Goal: Download file/media

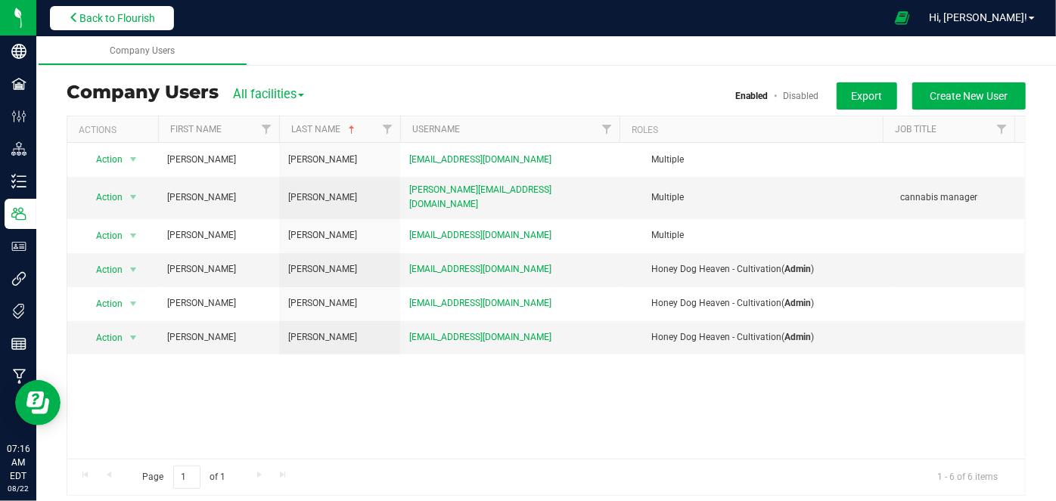
click at [121, 17] on span "Back to Flourish" at bounding box center [117, 18] width 76 height 12
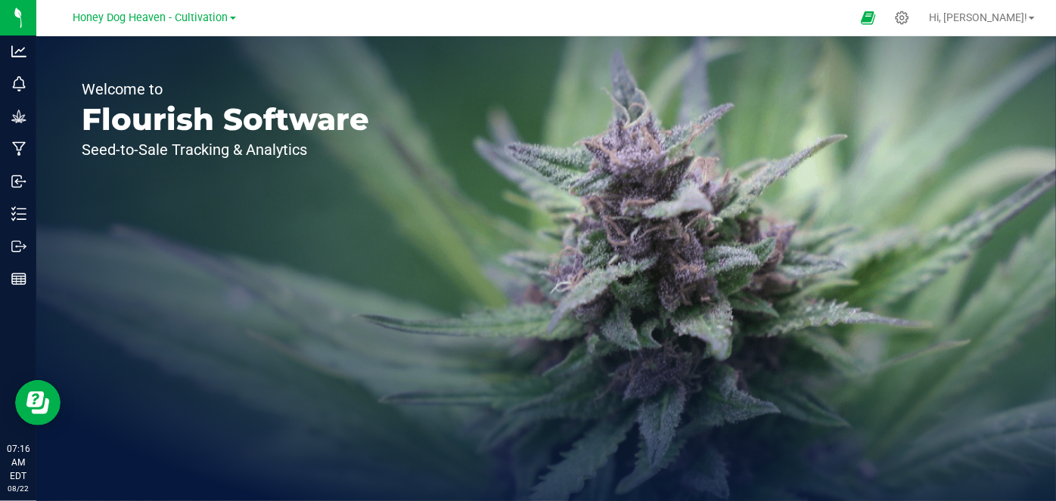
click at [121, 17] on span "Honey Dog Heaven - Cultivation" at bounding box center [150, 17] width 155 height 13
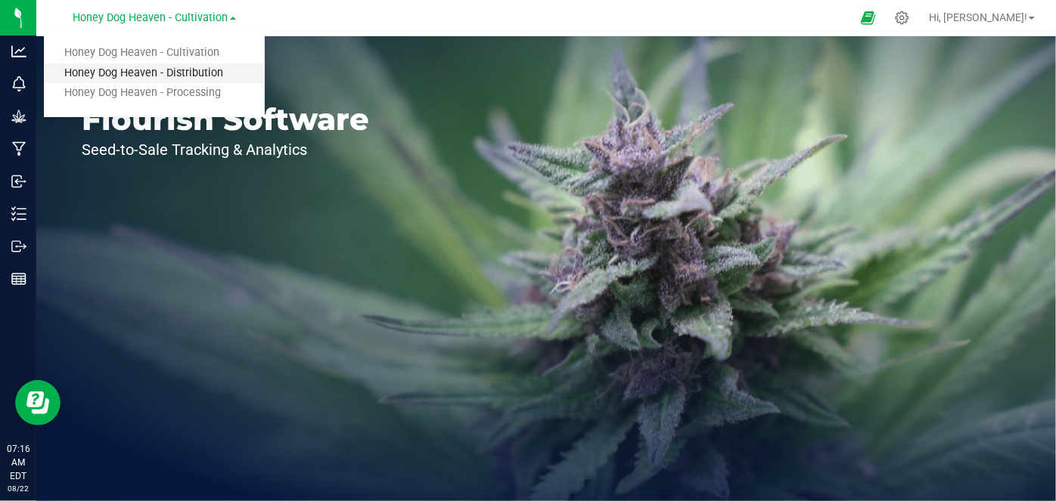
click at [156, 71] on link "Honey Dog Heaven - Distribution" at bounding box center [154, 74] width 221 height 20
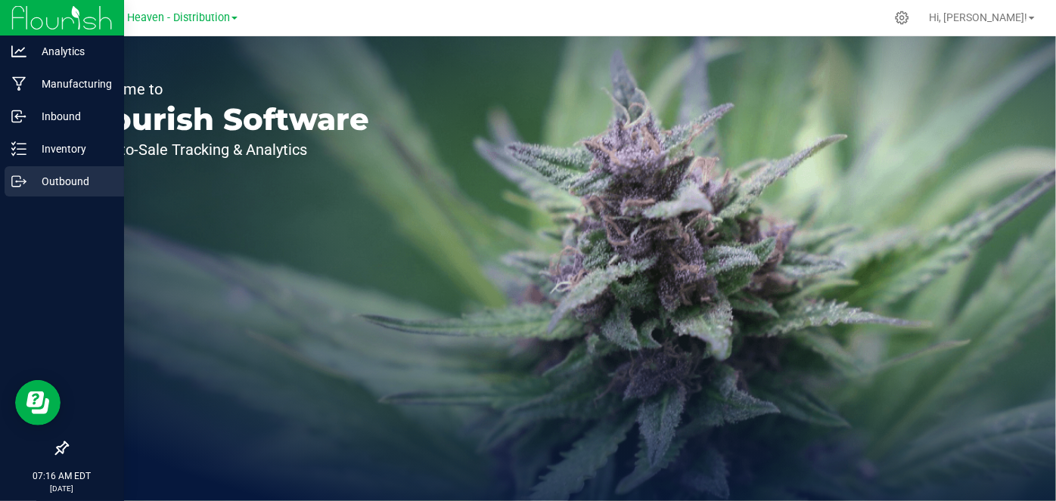
click at [18, 181] on icon at bounding box center [18, 181] width 15 height 15
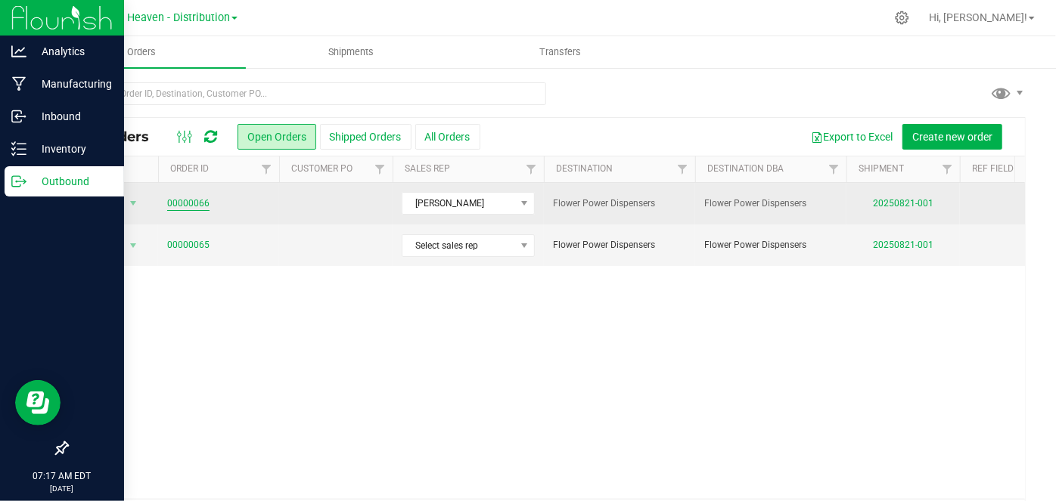
click at [194, 201] on link "00000066" at bounding box center [188, 204] width 42 height 14
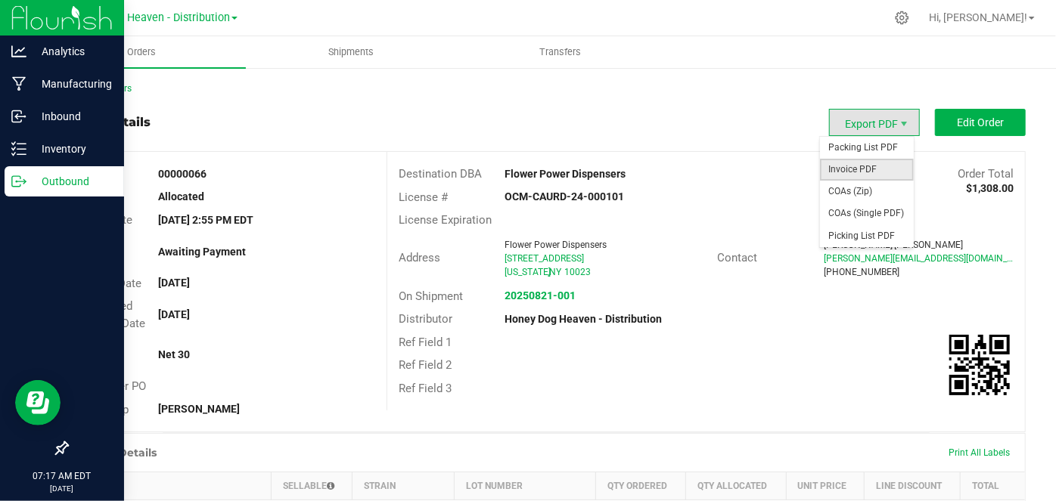
click at [865, 173] on span "Invoice PDF" at bounding box center [867, 170] width 94 height 22
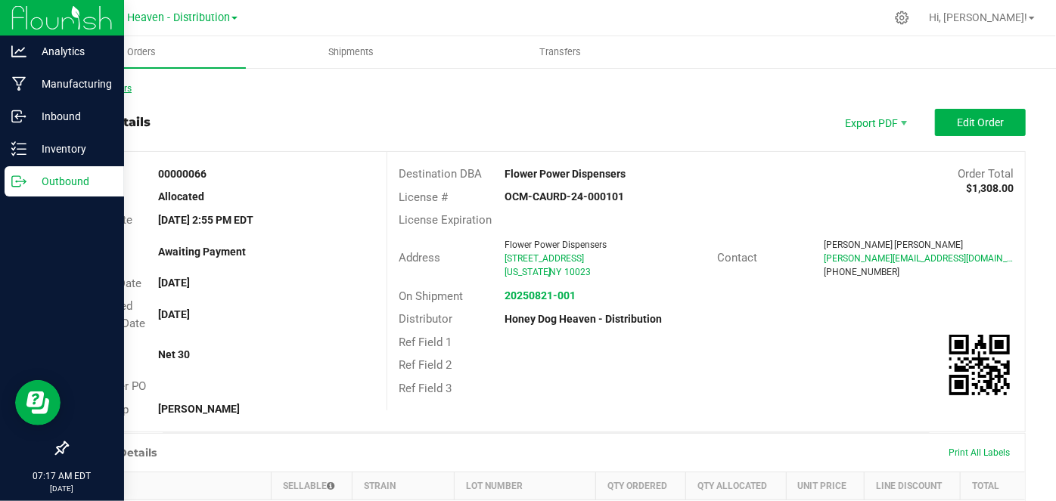
click at [98, 88] on link "Back to Orders" at bounding box center [99, 88] width 65 height 11
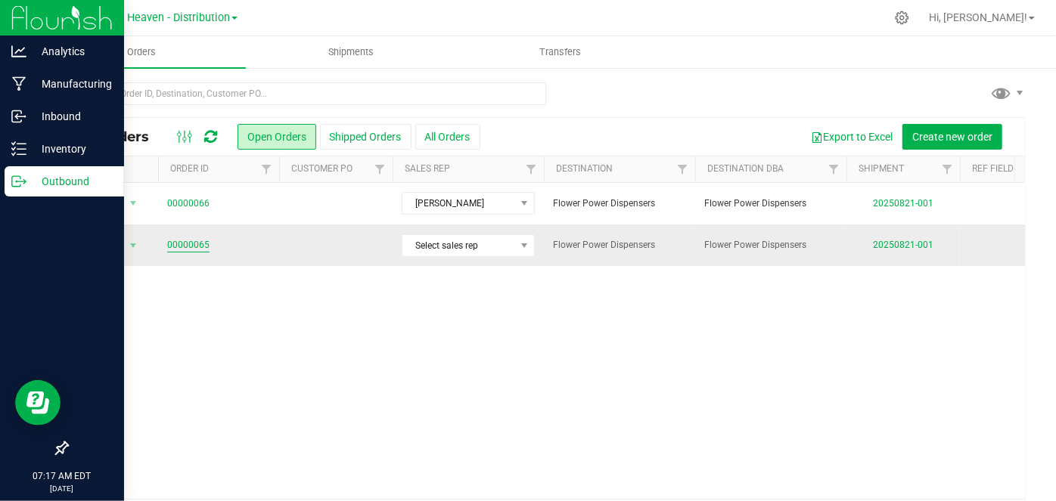
click at [197, 244] on link "00000065" at bounding box center [188, 245] width 42 height 14
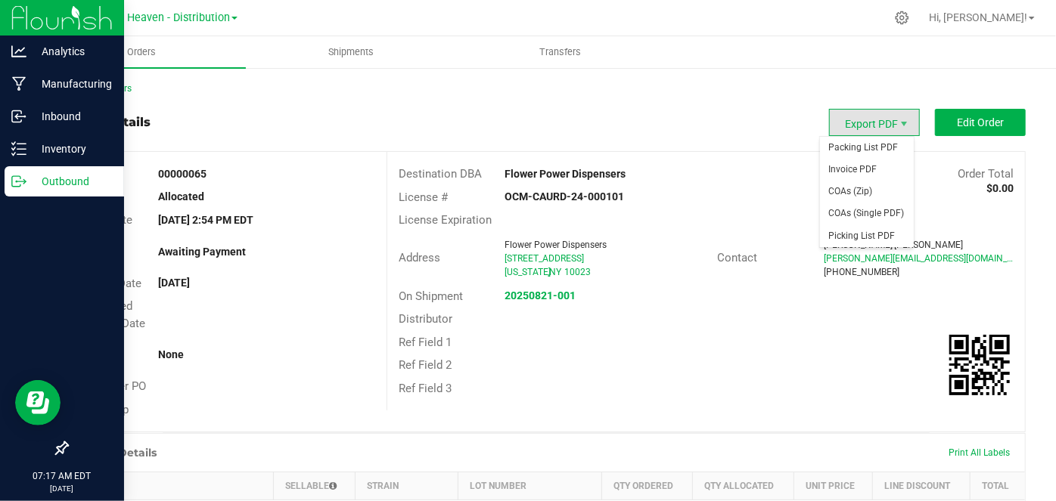
click at [864, 123] on span "Export PDF" at bounding box center [874, 122] width 91 height 27
click at [855, 171] on span "Invoice PDF" at bounding box center [867, 170] width 94 height 22
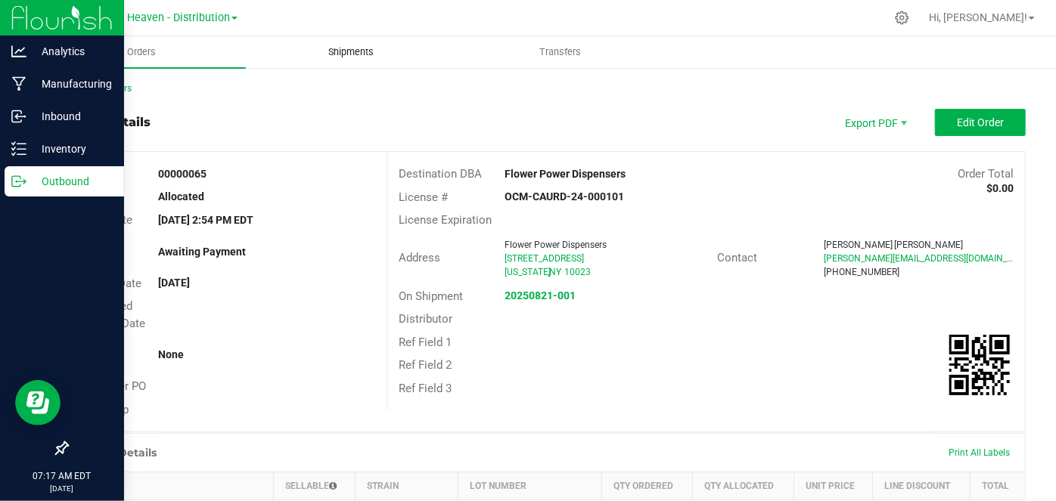
click at [341, 53] on span "Shipments" at bounding box center [351, 52] width 86 height 14
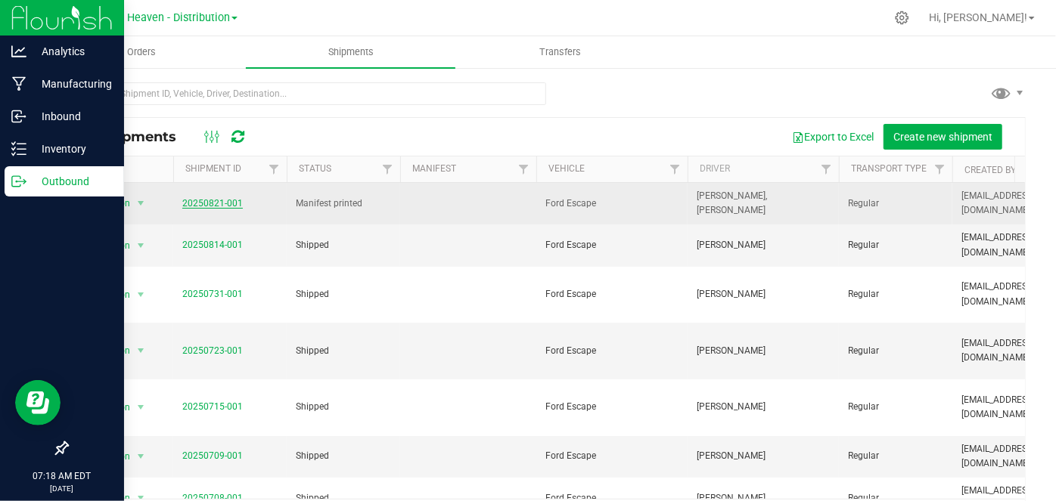
click at [225, 202] on link "20250821-001" at bounding box center [212, 203] width 60 height 11
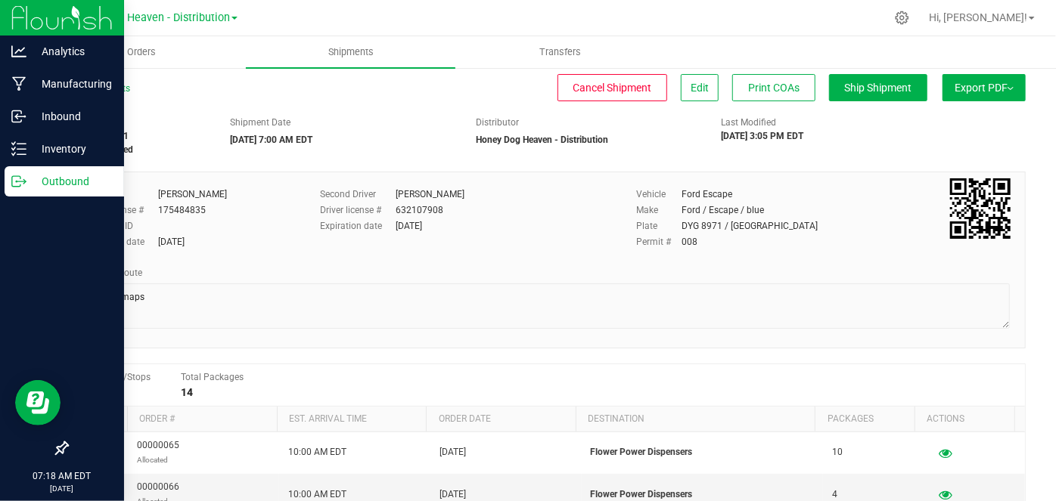
click at [974, 89] on button "Export PDF" at bounding box center [983, 87] width 83 height 27
click at [920, 166] on span "NY Manifest" at bounding box center [939, 166] width 50 height 11
